Goal: Task Accomplishment & Management: Complete application form

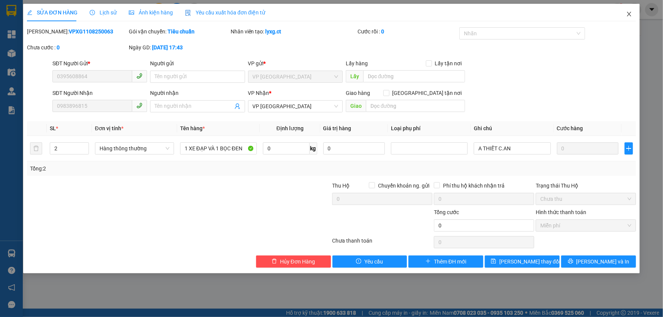
click at [630, 16] on icon "close" at bounding box center [629, 14] width 6 height 6
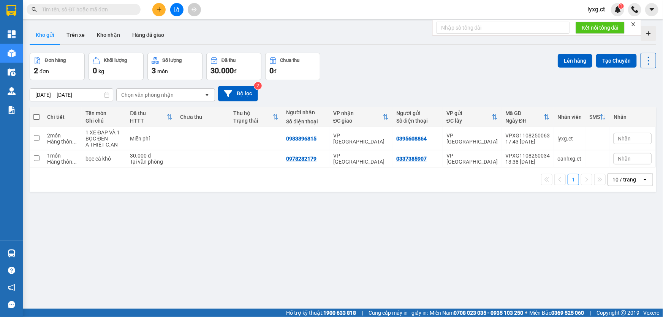
click at [160, 11] on icon "plus" at bounding box center [159, 9] width 5 height 5
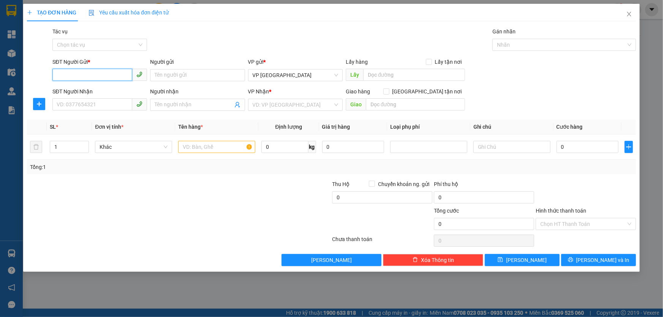
click at [101, 79] on input "SĐT Người Gửi *" at bounding box center [92, 75] width 80 height 12
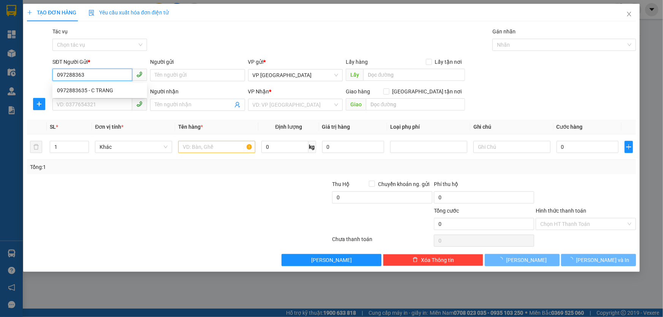
type input "0972883635"
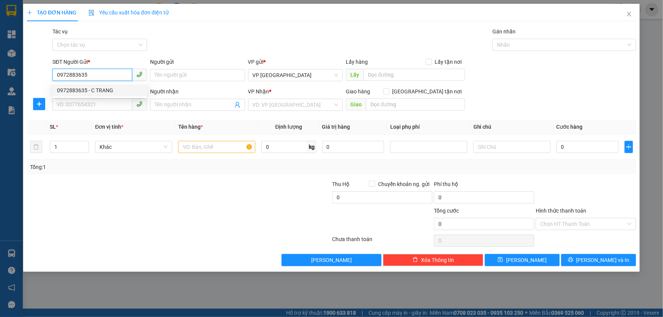
click at [95, 91] on div "0972883635 - C TRANG" at bounding box center [100, 90] width 86 height 8
type input "C TRANG"
type input "0343101171"
type input "BÁC HẬU"
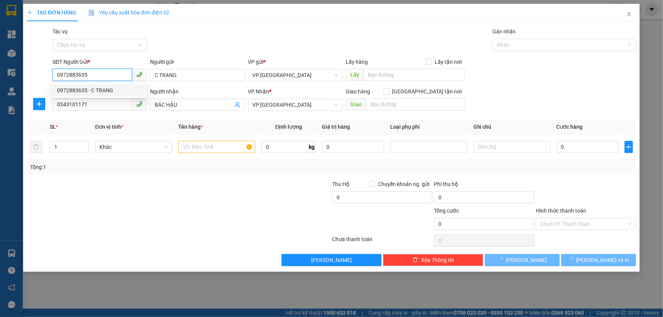
type input "90.000"
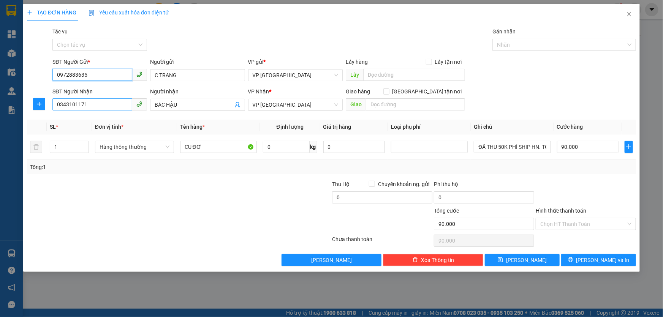
type input "0972883635"
drag, startPoint x: 99, startPoint y: 106, endPoint x: 46, endPoint y: 108, distance: 52.9
click at [46, 108] on div "SĐT Người Nhận 0343101171 Người nhận BÁC HẬU VP Nhận * VP [PERSON_NAME] hàng Gi…" at bounding box center [331, 100] width 611 height 27
type input "0919121559"
drag, startPoint x: 187, startPoint y: 106, endPoint x: 105, endPoint y: 109, distance: 82.5
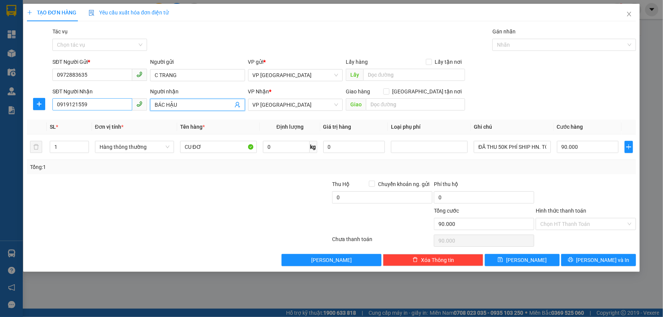
click at [105, 109] on div "SĐT Người Nhận 0919121559 Người nhận BÁC HẬU BÁC HẬU VP Nhận * VP [PERSON_NAME]…" at bounding box center [344, 100] width 587 height 27
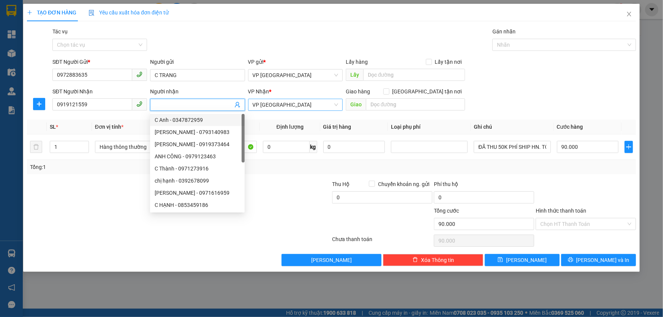
click at [293, 99] on span "VP [GEOGRAPHIC_DATA]" at bounding box center [296, 104] width 86 height 11
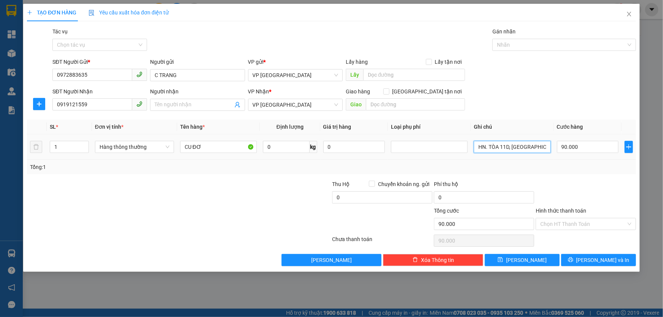
scroll to position [0, 98]
drag, startPoint x: 476, startPoint y: 148, endPoint x: 551, endPoint y: 147, distance: 74.9
click at [553, 153] on td "ĐÃ THU 50K PHÍ SHIP HN. TÒA 11D, [GEOGRAPHIC_DATA], [GEOGRAPHIC_DATA] , [GEOGRA…" at bounding box center [512, 147] width 83 height 25
type input "SHIP HN ("
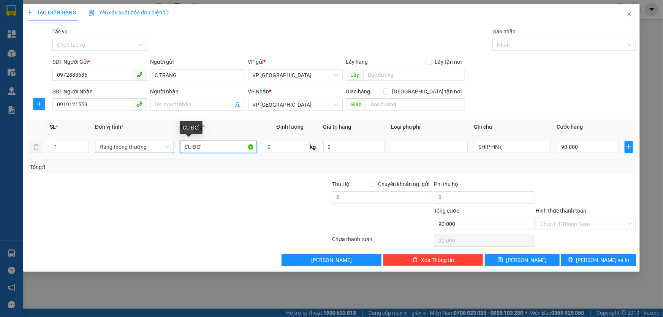
drag, startPoint x: 209, startPoint y: 145, endPoint x: 163, endPoint y: 147, distance: 46.8
click at [163, 147] on tr "1 Hàng thông thường CU ĐƠ 0 kg 0 SHIP HN ( 90.000" at bounding box center [331, 147] width 609 height 25
type input "1 GIẤY TP"
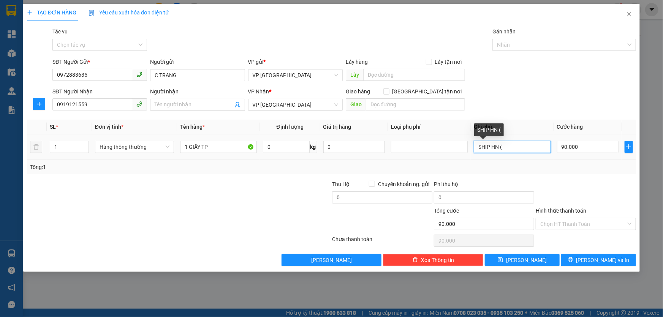
click at [508, 147] on input "SHIP HN (" at bounding box center [512, 147] width 77 height 12
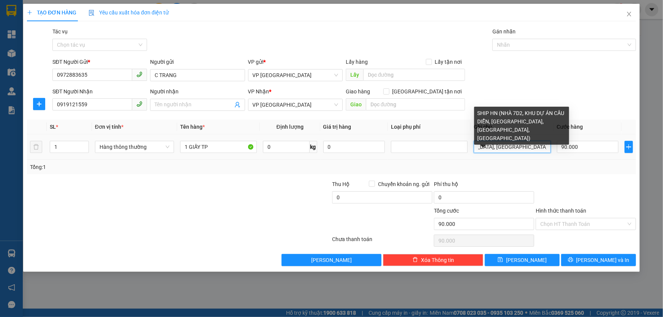
scroll to position [0, 140]
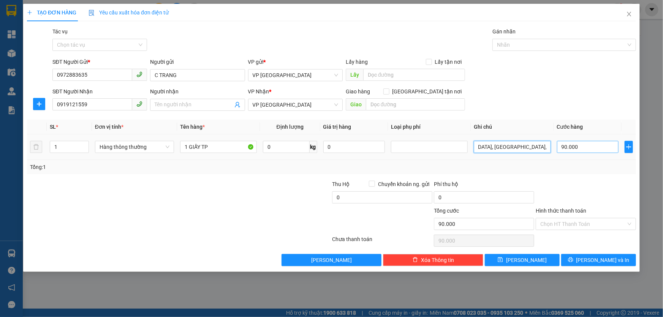
type input "SHIP HN (NHÀ 7D2, KHU DỰ ÁN CẦU DIỄN, [GEOGRAPHIC_DATA], [GEOGRAPHIC_DATA], [GE…"
click at [590, 150] on input "90.000" at bounding box center [588, 147] width 62 height 12
type input "0"
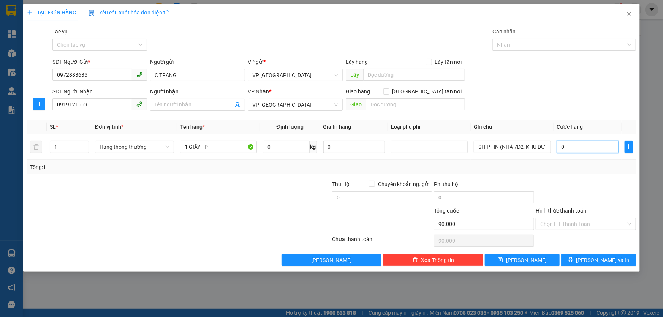
type input "0"
type input "5"
type input "05"
type input "50"
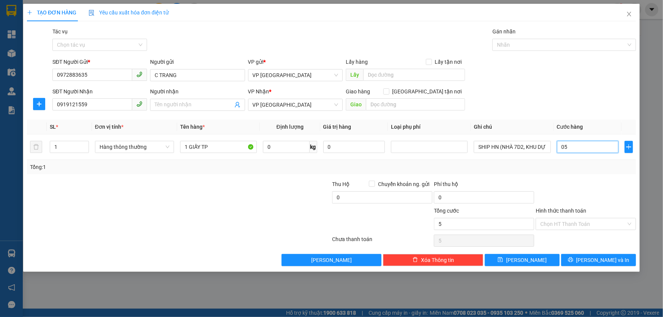
type input "50"
type input "050"
type input "50.000"
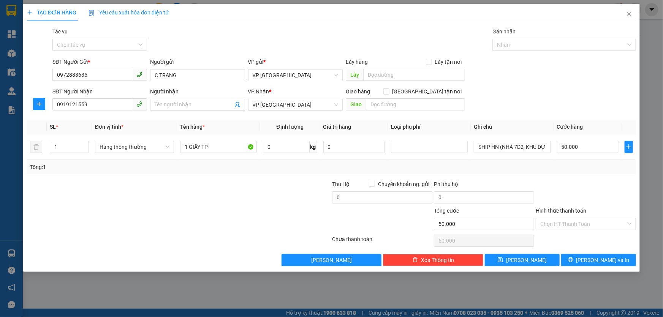
click at [594, 180] on div at bounding box center [586, 193] width 102 height 27
click at [604, 260] on span "[PERSON_NAME] và In" at bounding box center [603, 260] width 53 height 8
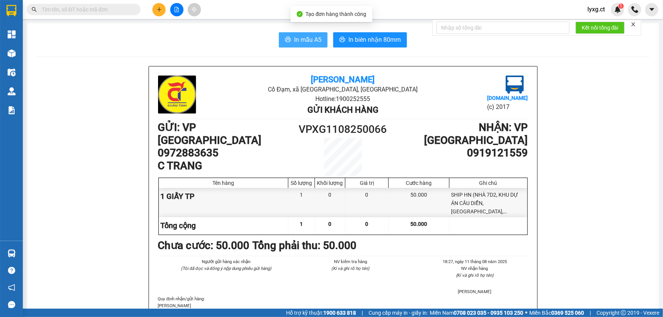
click at [314, 41] on span "In mẫu A5" at bounding box center [307, 40] width 27 height 10
click at [313, 43] on span "In mẫu A5" at bounding box center [307, 40] width 27 height 10
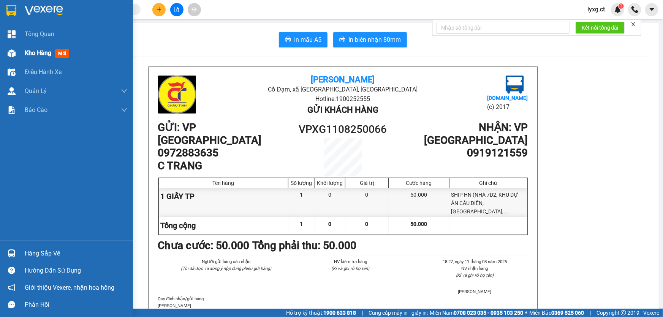
click at [41, 54] on span "Kho hàng" at bounding box center [38, 52] width 27 height 7
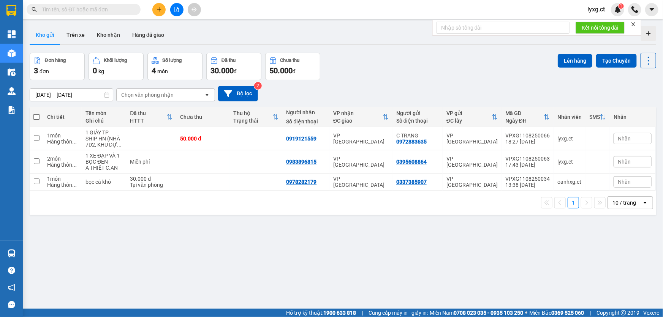
click at [158, 8] on icon "plus" at bounding box center [159, 9] width 5 height 5
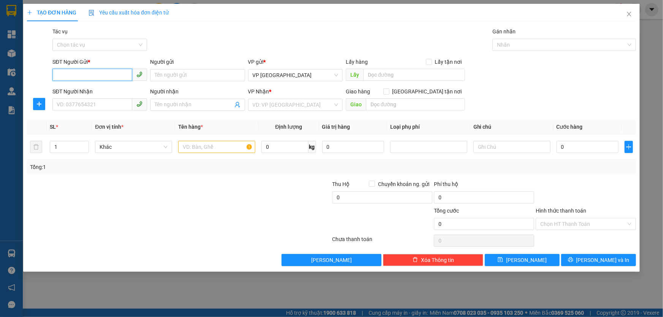
click at [113, 72] on input "SĐT Người Gửi *" at bounding box center [92, 75] width 80 height 12
type input "0377520537"
click at [100, 91] on div "0377520537 - [GEOGRAPHIC_DATA]" at bounding box center [100, 90] width 86 height 8
type input "BÁC SƠN"
type input "0378393773"
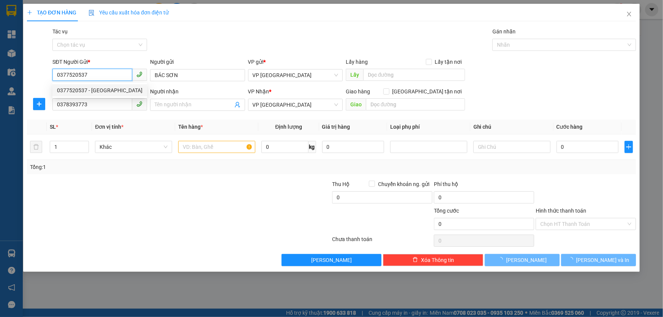
type input "70.000"
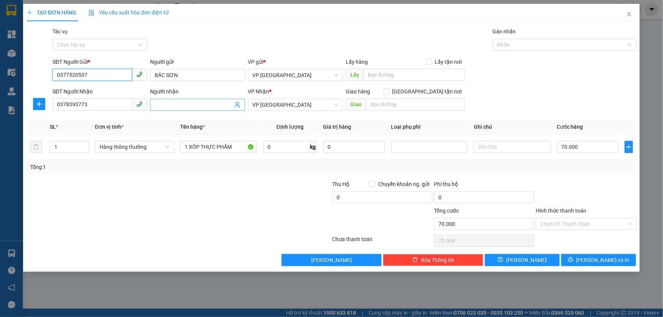
type input "0377520537"
click at [178, 106] on input "Người nhận" at bounding box center [194, 105] width 78 height 8
type input "CHÚ DƯƠNG"
drag, startPoint x: 118, startPoint y: 109, endPoint x: 21, endPoint y: 108, distance: 96.9
click at [21, 108] on div "TẠO ĐƠN HÀNG Yêu cầu xuất hóa đơn điện tử Transit Pickup Surcharge Ids Transit …" at bounding box center [331, 158] width 663 height 317
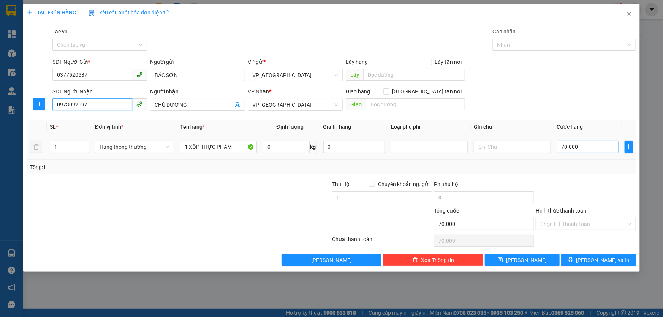
type input "0973092597"
click at [584, 146] on input "70.000" at bounding box center [588, 147] width 62 height 12
type input "5"
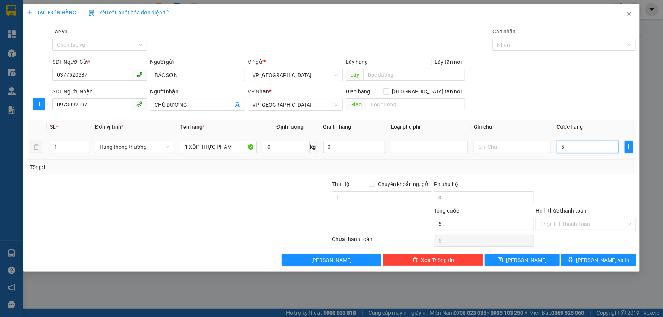
type input "50"
type input "50.000"
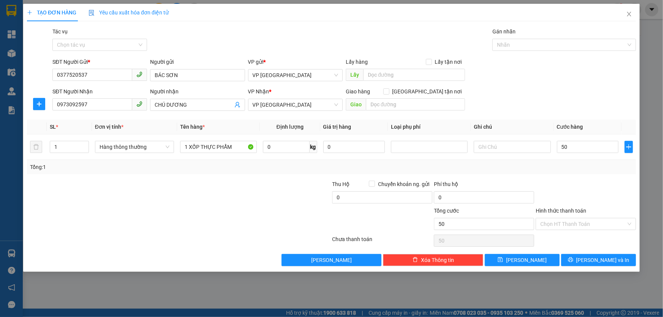
type input "50.000"
click at [290, 197] on div at bounding box center [281, 193] width 102 height 27
click at [574, 224] on input "Hình thức thanh toán" at bounding box center [584, 224] width 86 height 11
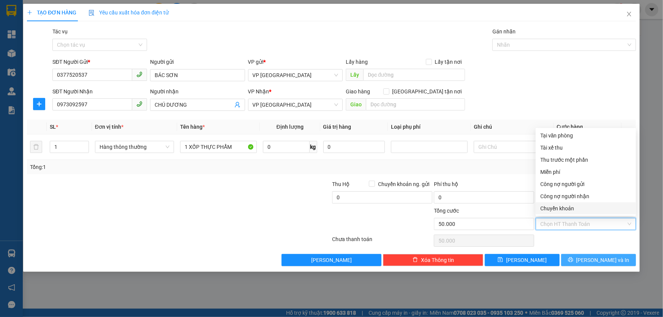
click at [603, 263] on span "[PERSON_NAME] và In" at bounding box center [603, 260] width 53 height 8
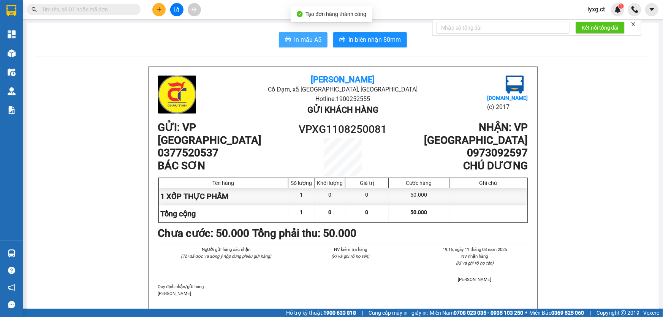
click at [308, 40] on span "In mẫu A5" at bounding box center [307, 40] width 27 height 10
click at [162, 14] on button at bounding box center [158, 9] width 13 height 13
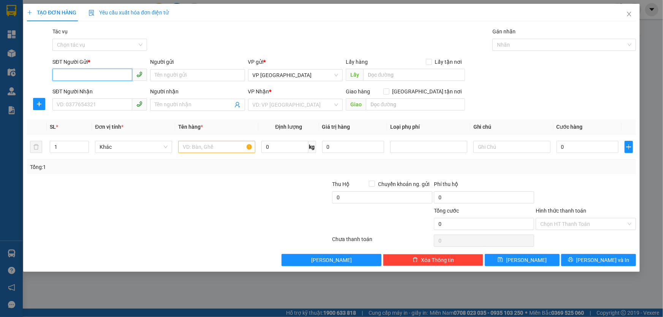
click at [106, 75] on input "SĐT Người Gửi *" at bounding box center [92, 75] width 80 height 12
type input "0986033619"
click at [107, 103] on input "SĐT Người Nhận" at bounding box center [92, 104] width 80 height 12
click at [95, 76] on input "0986033619" at bounding box center [92, 75] width 80 height 12
click at [84, 94] on div "0986033619" at bounding box center [100, 90] width 86 height 8
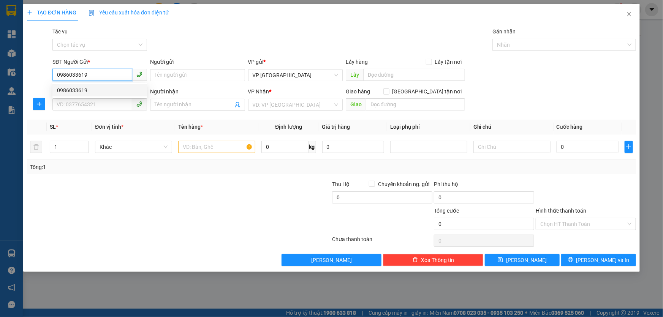
type input "0345570731"
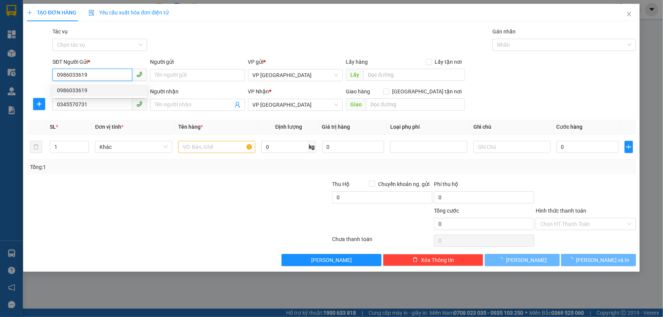
type input "40.000"
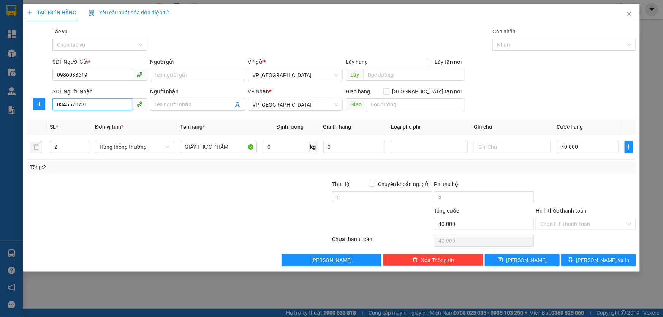
click at [99, 105] on input "0345570731" at bounding box center [92, 104] width 80 height 12
click at [59, 147] on input "2" at bounding box center [69, 146] width 38 height 11
type input "1"
click at [587, 145] on input "40.000" at bounding box center [588, 147] width 62 height 12
click at [582, 222] on input "Hình thức thanh toán" at bounding box center [584, 224] width 86 height 11
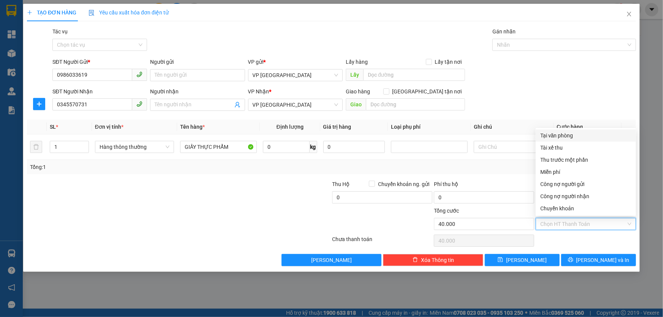
click at [567, 136] on div "Tại văn phòng" at bounding box center [586, 136] width 91 height 8
type input "0"
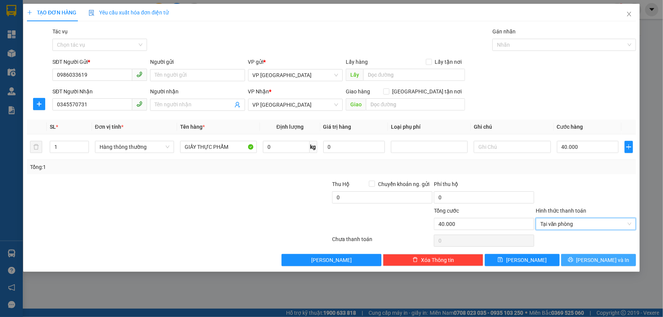
click at [604, 259] on span "[PERSON_NAME] và In" at bounding box center [603, 260] width 53 height 8
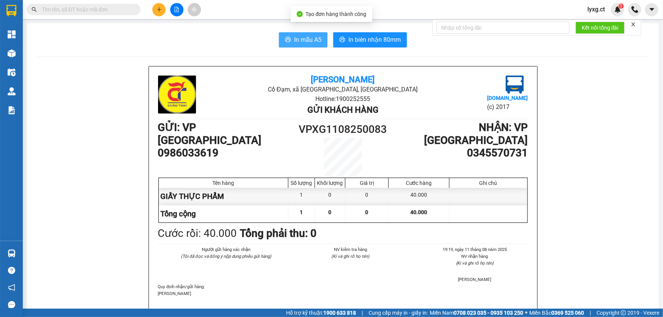
click at [314, 42] on span "In mẫu A5" at bounding box center [307, 40] width 27 height 10
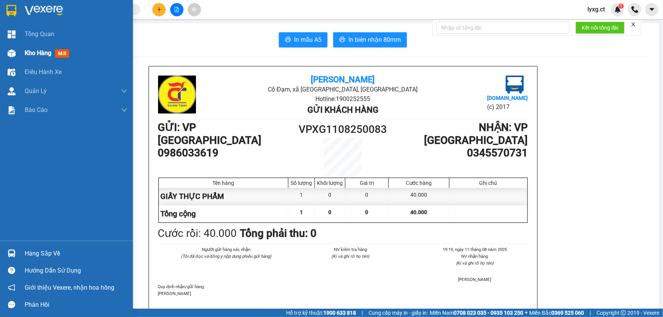
click at [25, 54] on span "Kho hàng" at bounding box center [38, 52] width 27 height 7
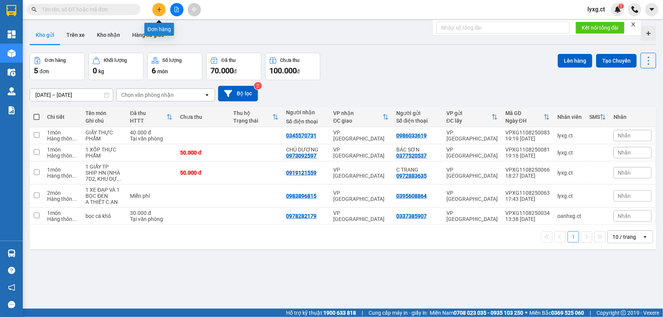
click at [160, 7] on icon "plus" at bounding box center [159, 9] width 5 height 5
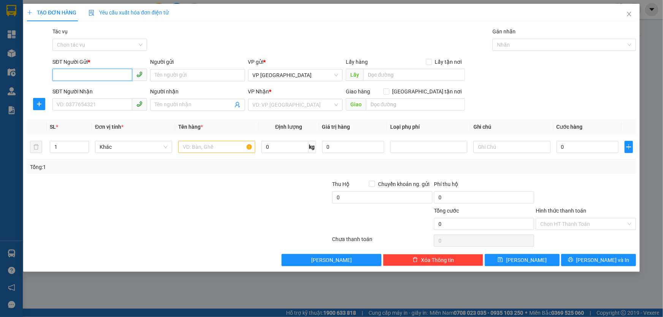
click at [98, 74] on input "SĐT Người Gửi *" at bounding box center [92, 75] width 80 height 12
type input "0964185435"
click at [106, 102] on input "SĐT Người Nhận" at bounding box center [92, 104] width 80 height 12
drag, startPoint x: 72, startPoint y: 73, endPoint x: 10, endPoint y: 73, distance: 62.0
click at [10, 73] on div "TẠO ĐƠN HÀNG Yêu cầu xuất hóa đơn điện tử Transit Pickup Surcharge Ids Transit …" at bounding box center [331, 158] width 663 height 317
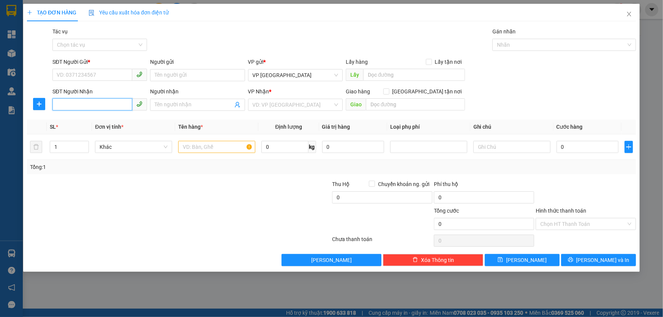
click at [75, 106] on input "SĐT Người Nhận" at bounding box center [92, 104] width 80 height 12
paste input "0964185435"
type input "0964185435"
click at [93, 70] on input "SĐT Người Gửi *" at bounding box center [92, 75] width 80 height 12
type input "0976249975"
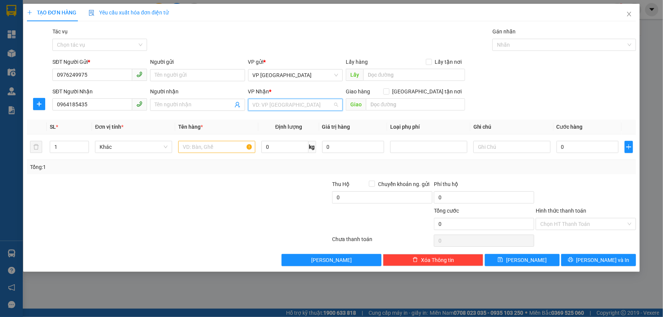
click at [264, 105] on input "search" at bounding box center [293, 104] width 80 height 11
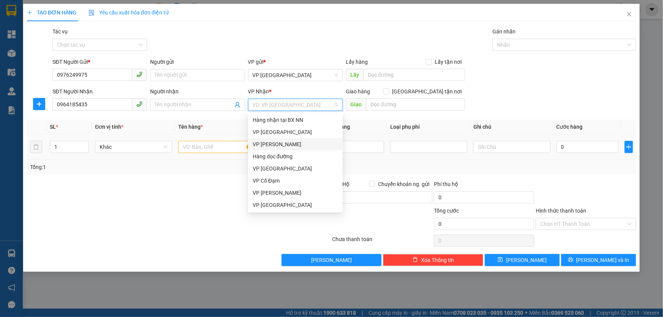
click at [281, 144] on div "VP [PERSON_NAME]" at bounding box center [296, 144] width 86 height 8
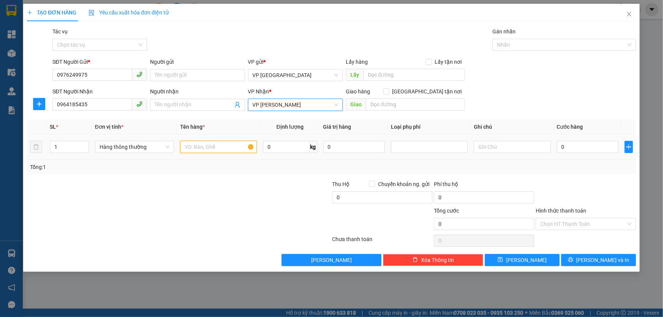
click at [227, 148] on input "text" at bounding box center [218, 147] width 77 height 12
type input "1 GIẤY TP"
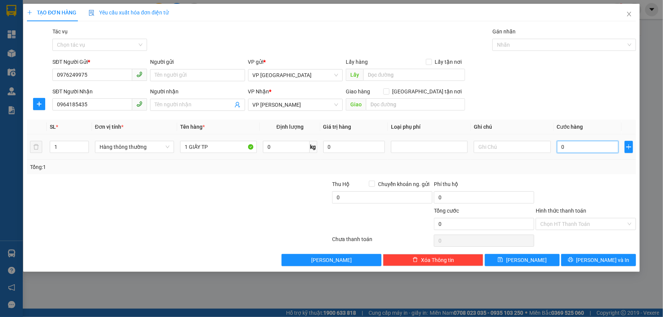
click at [595, 145] on input "0" at bounding box center [588, 147] width 62 height 12
click at [591, 150] on input "0" at bounding box center [588, 147] width 62 height 12
type input "05"
type input "5"
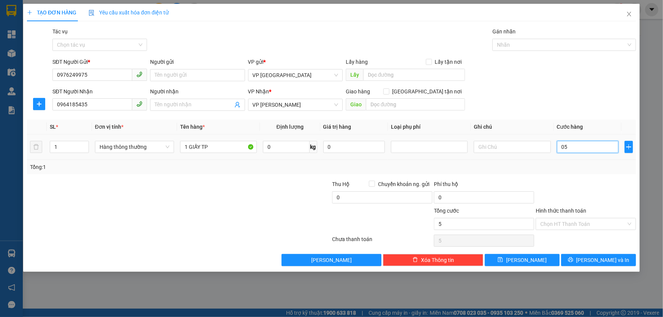
type input "050"
type input "50"
click at [580, 165] on div "Tổng: 1" at bounding box center [331, 167] width 603 height 8
type input "50.000"
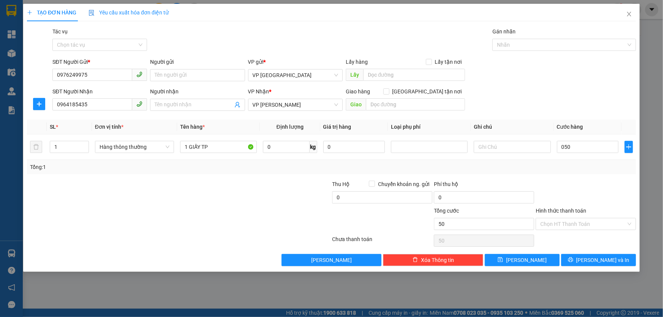
type input "50.000"
click at [601, 225] on input "Hình thức thanh toán" at bounding box center [584, 224] width 86 height 11
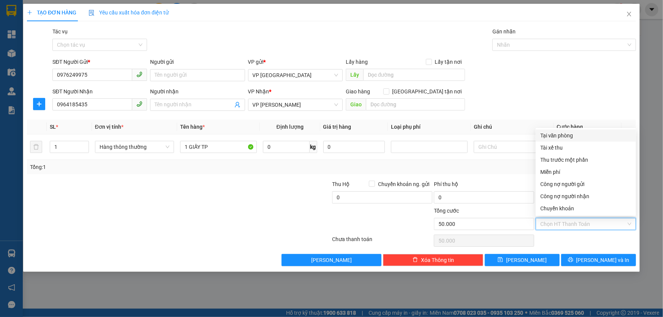
click at [572, 135] on div "Tại văn phòng" at bounding box center [586, 136] width 91 height 8
type input "0"
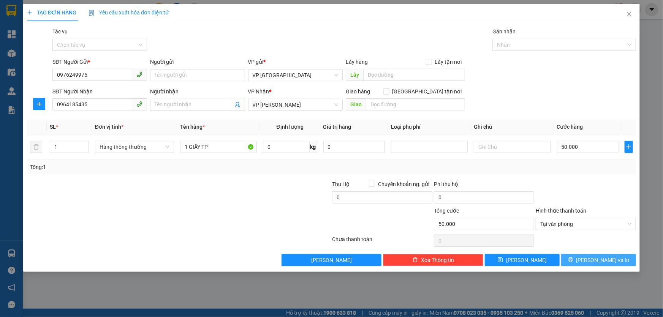
click at [595, 258] on span "[PERSON_NAME] và In" at bounding box center [603, 260] width 53 height 8
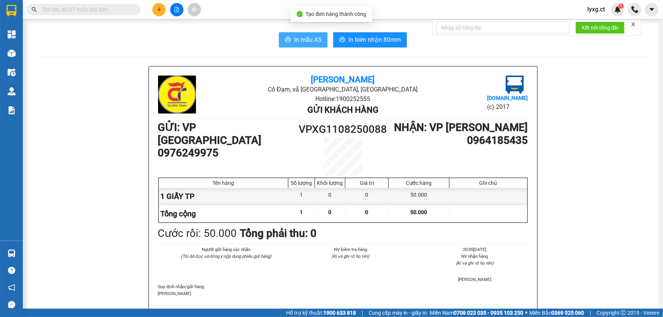
click at [298, 40] on span "In mẫu A5" at bounding box center [307, 40] width 27 height 10
